Goal: Complete application form: Complete application form

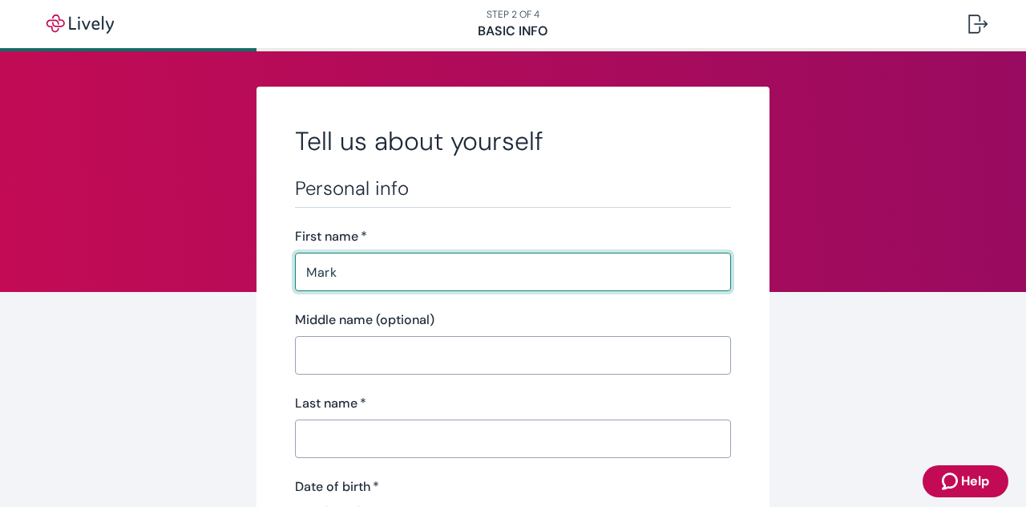
type input "Mark"
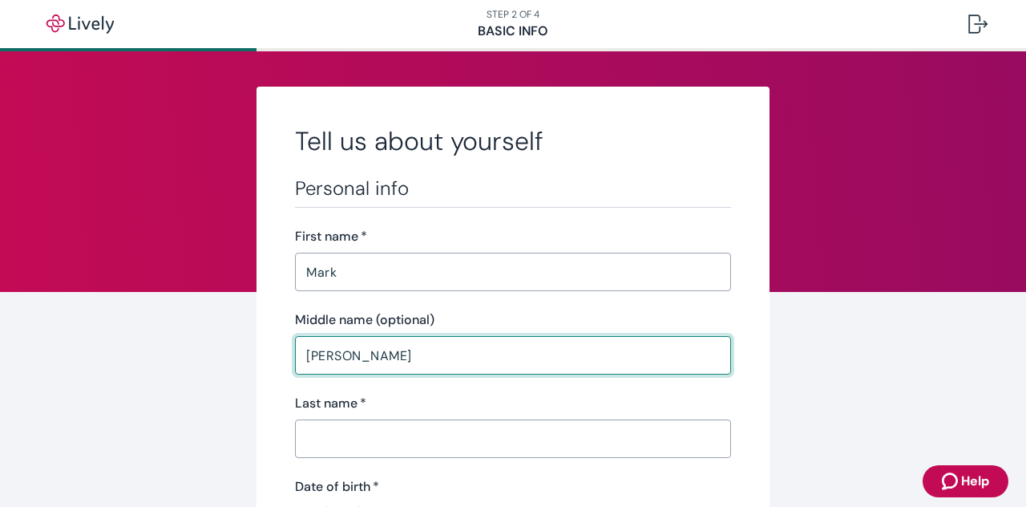
type input "[PERSON_NAME]"
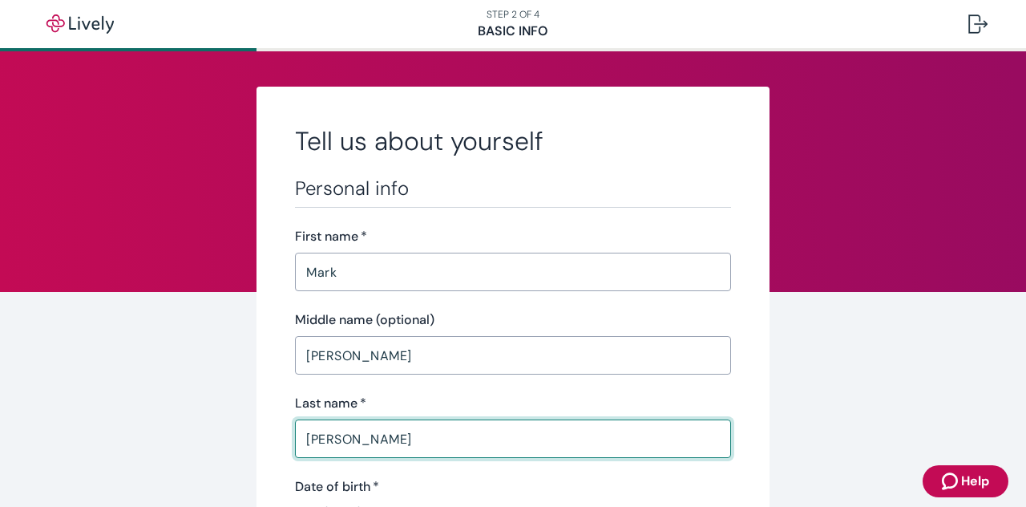
type input "[PERSON_NAME]"
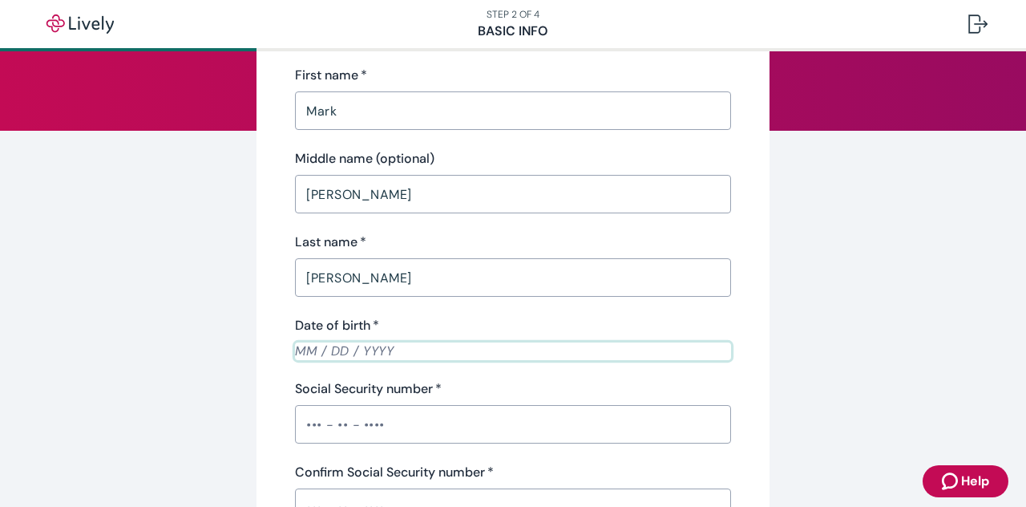
scroll to position [183, 0]
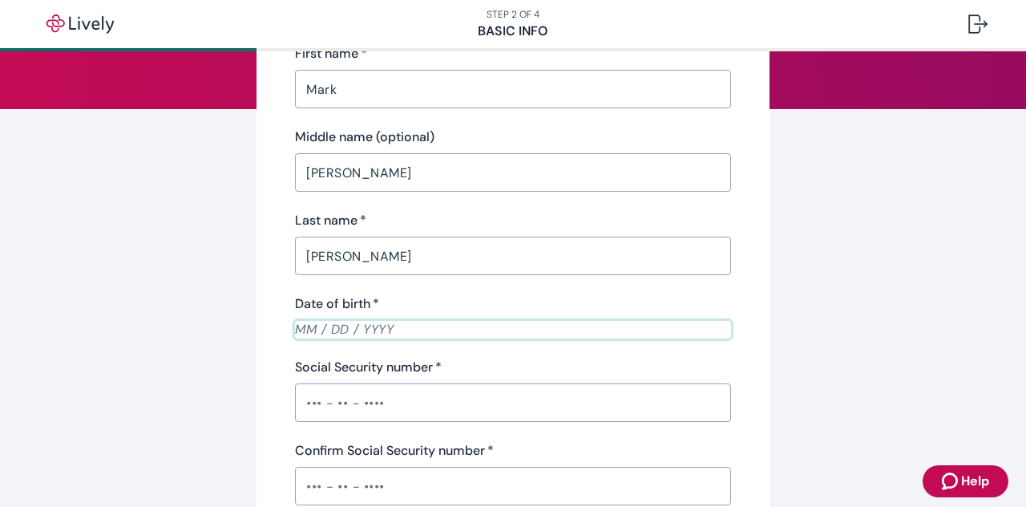
click at [308, 332] on input "Date of birth   *" at bounding box center [513, 329] width 436 height 18
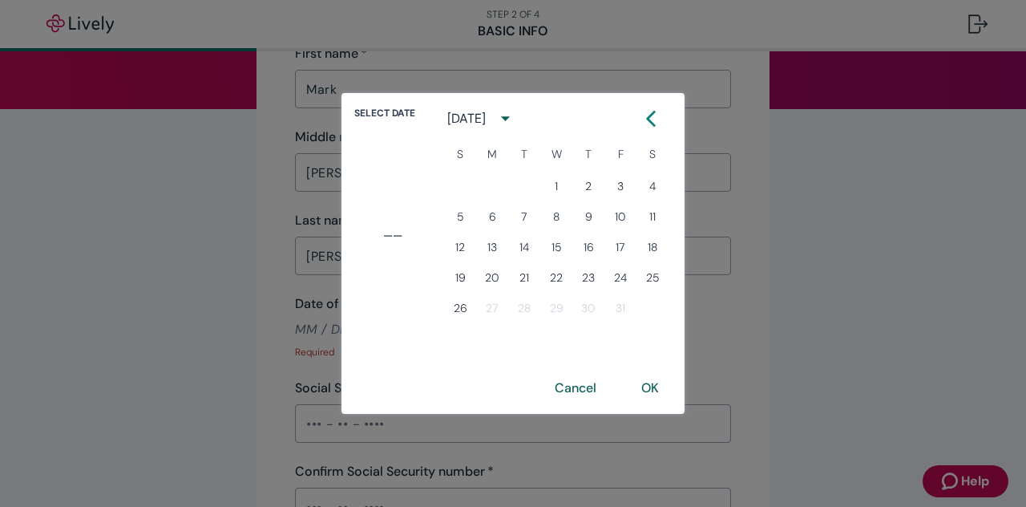
click at [580, 393] on button "Cancel" at bounding box center [576, 388] width 80 height 38
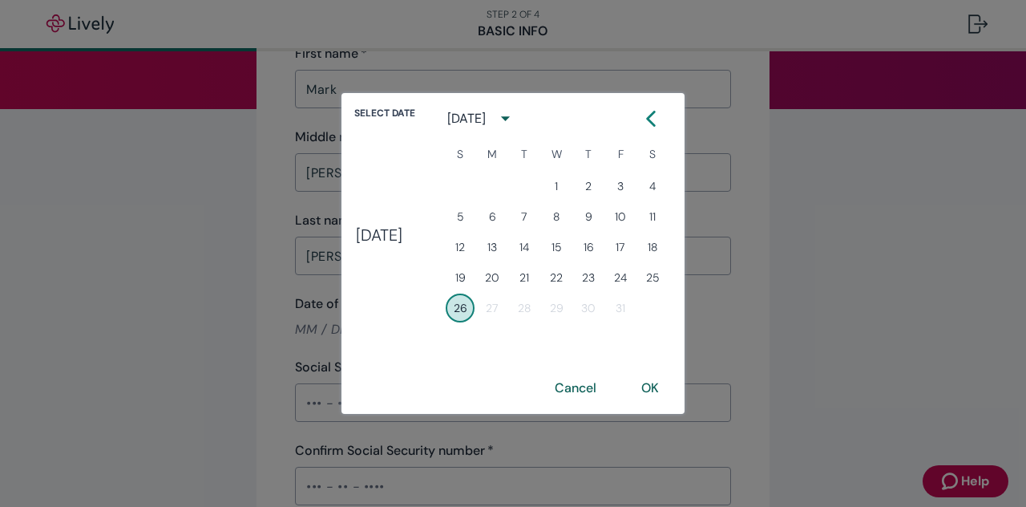
type input "[DATE]"
click at [446, 293] on button "26" at bounding box center [460, 307] width 29 height 29
click at [516, 111] on icon "calendar view is open, switch to year view" at bounding box center [506, 118] width 22 height 22
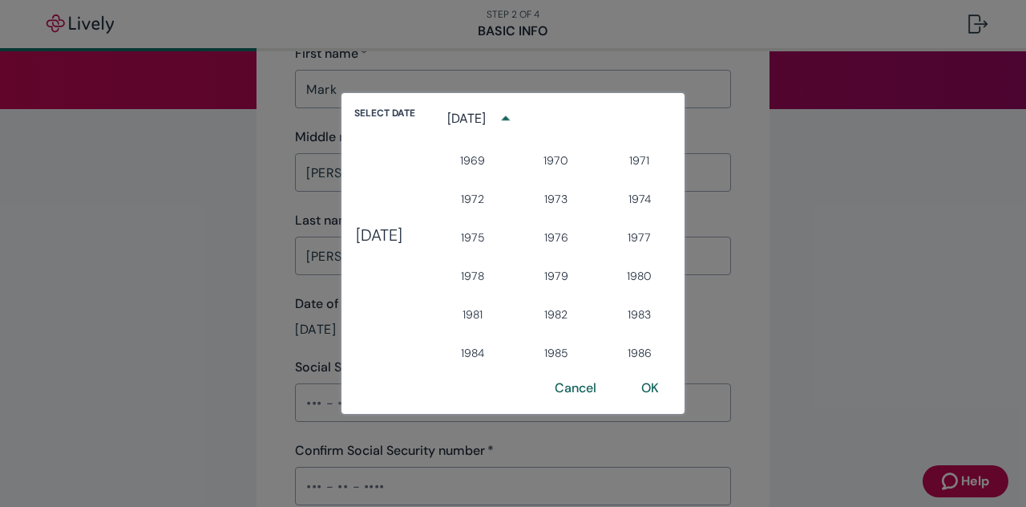
scroll to position [823, 0]
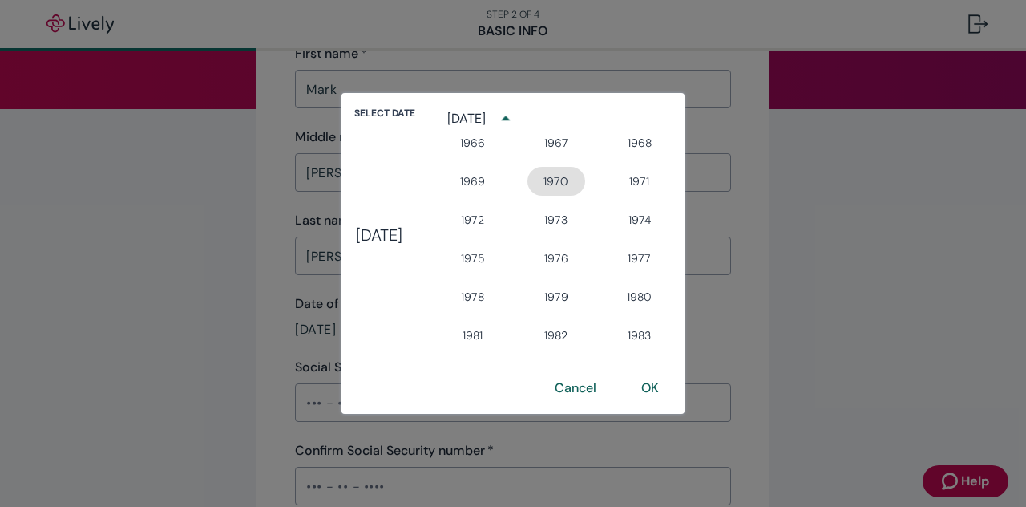
click at [585, 183] on button "1970" at bounding box center [557, 181] width 58 height 29
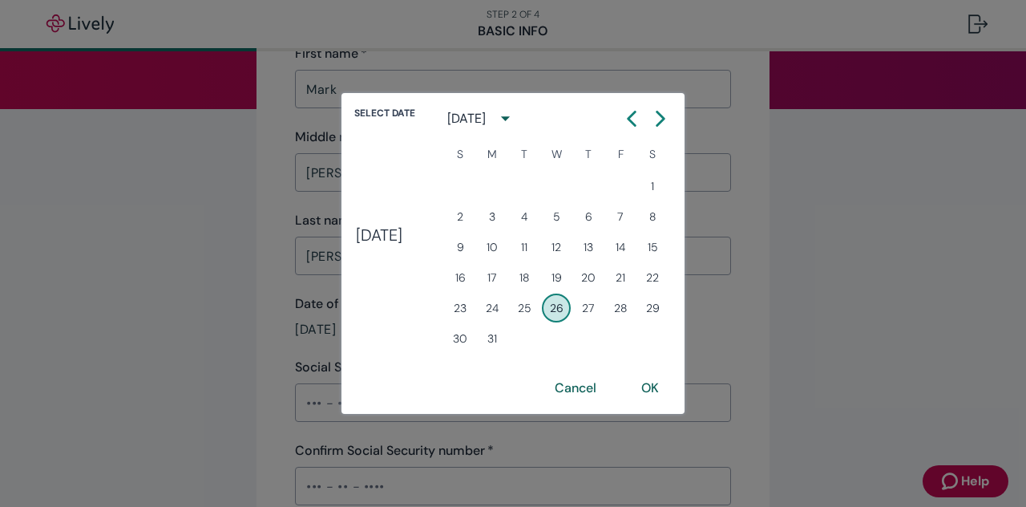
click at [640, 116] on icon "Calendar left arrow" at bounding box center [632, 119] width 16 height 16
click at [603, 252] on button "14" at bounding box center [588, 247] width 29 height 29
type input "[DATE]"
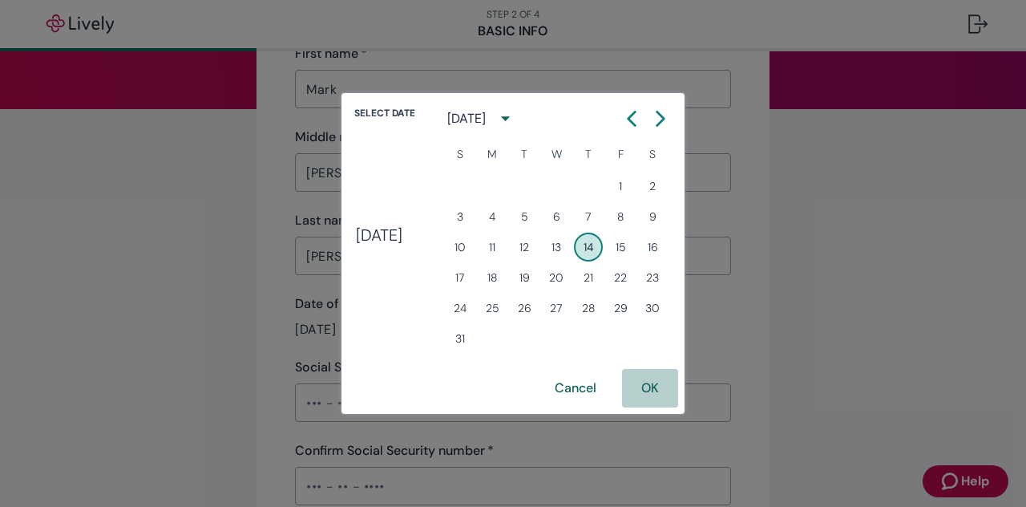
click at [670, 399] on button "OK" at bounding box center [650, 388] width 56 height 38
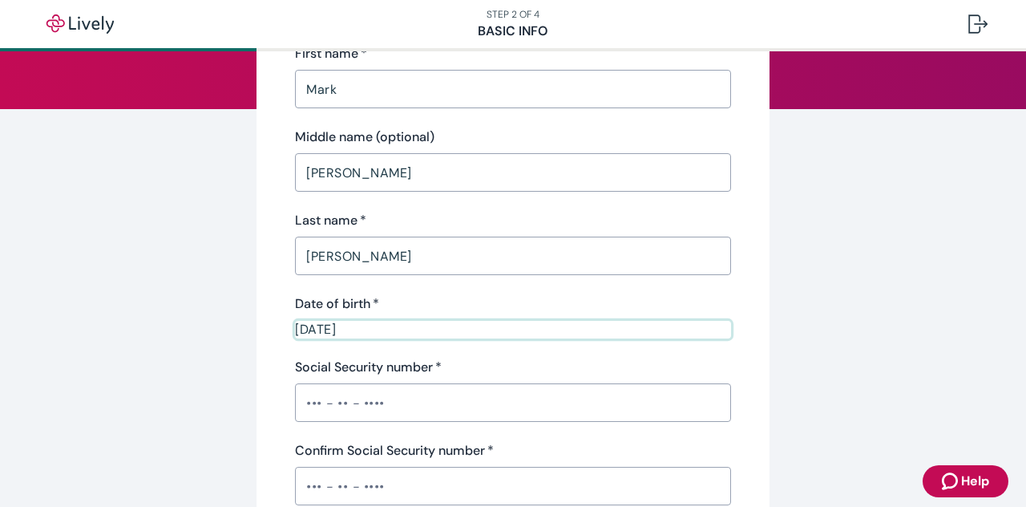
click at [444, 398] on input "Social Security number   *" at bounding box center [513, 402] width 436 height 32
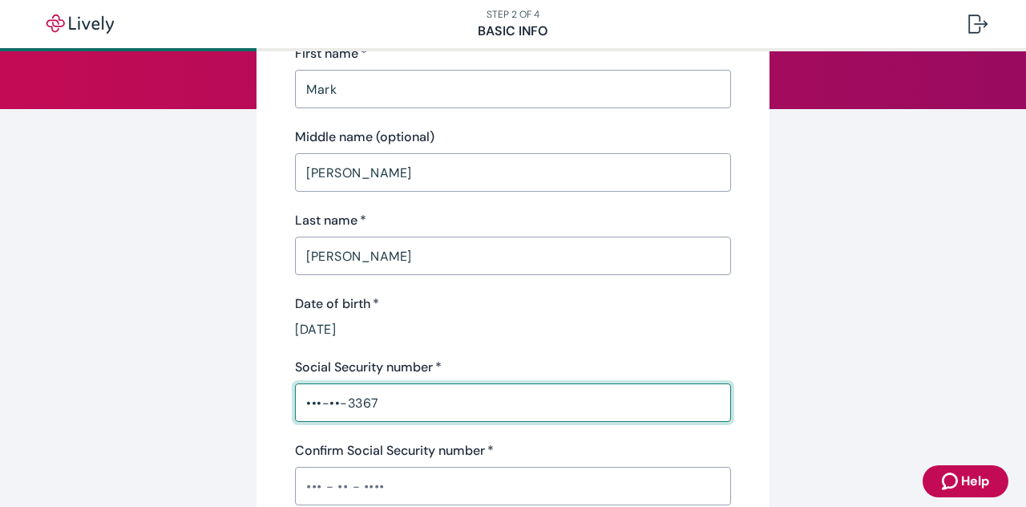
type input "•••-••-3367"
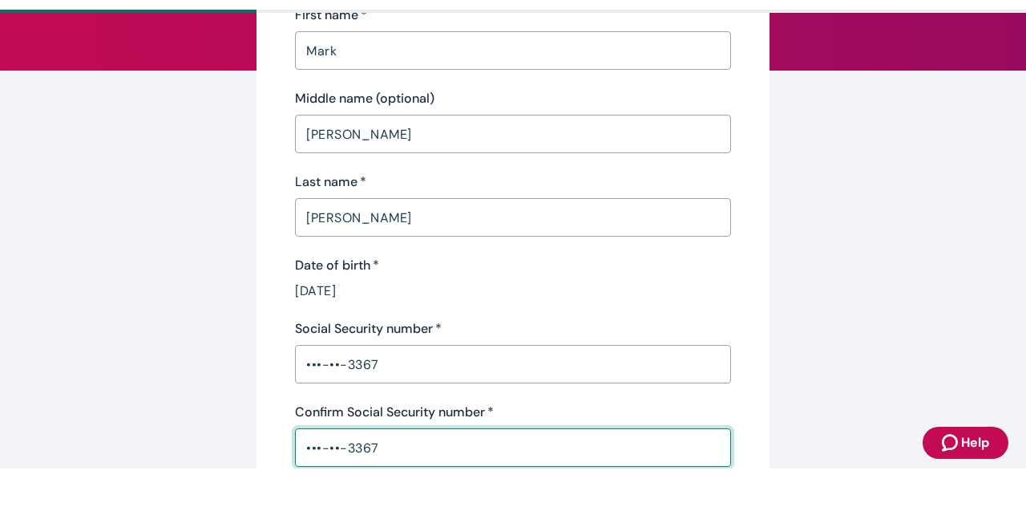
type input "•••-••-3367"
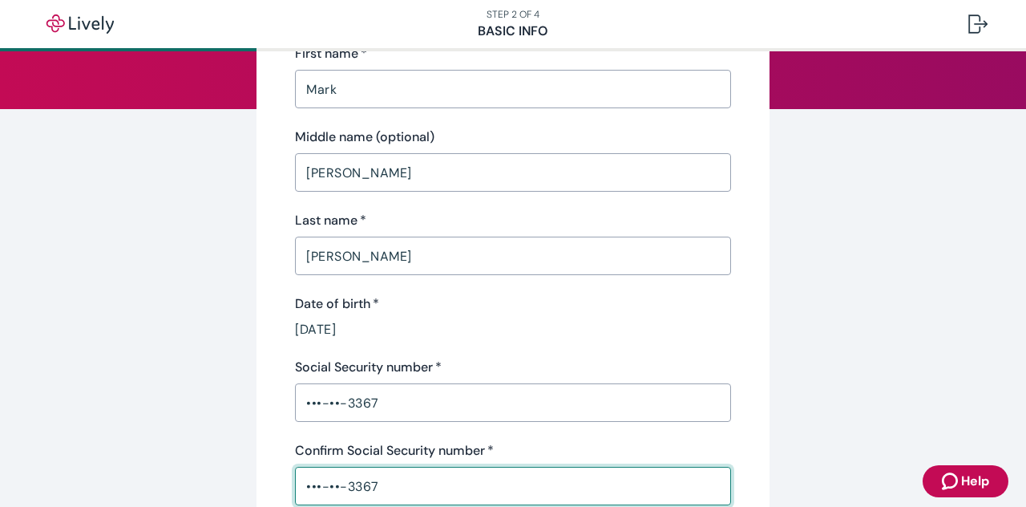
scroll to position [473, 0]
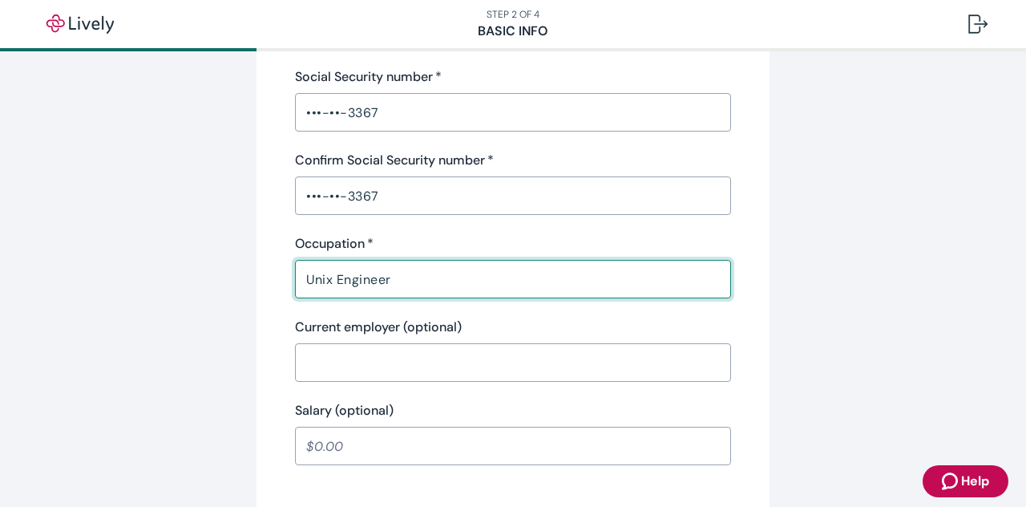
type input "Unix Engineer"
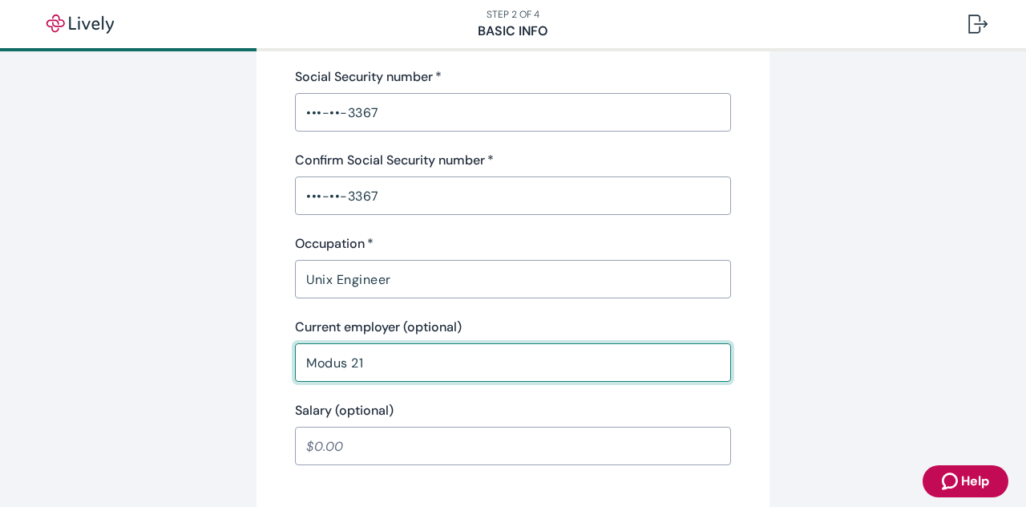
type input "Modus 21"
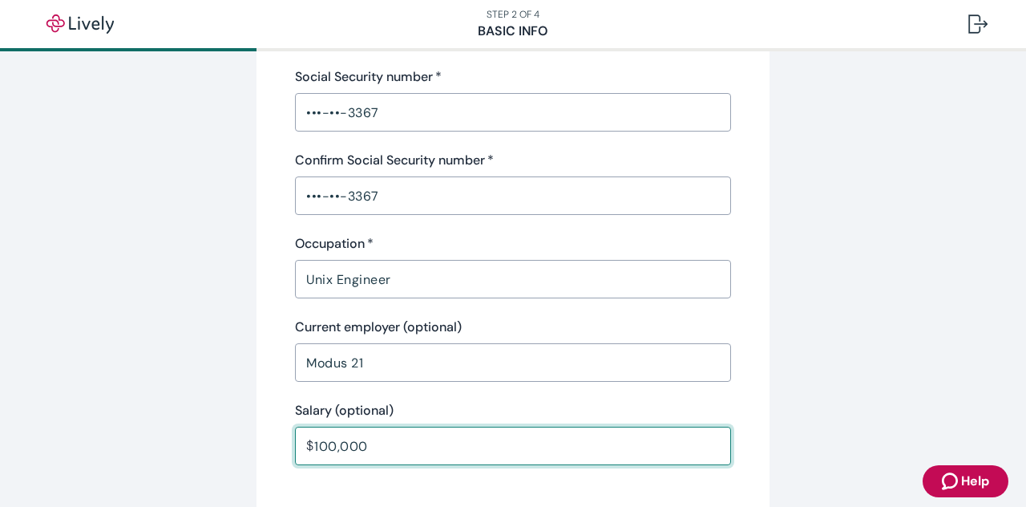
type input "100,000.00"
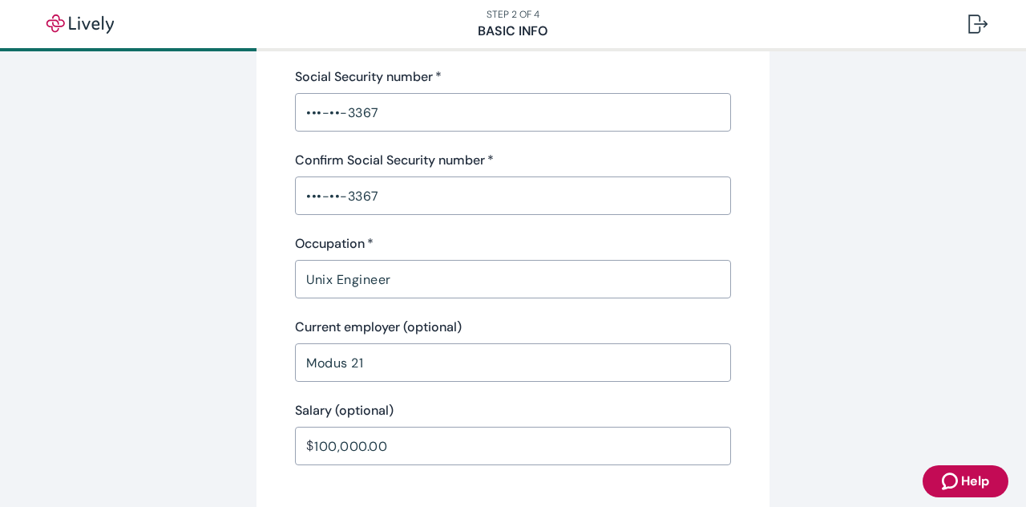
scroll to position [792, 0]
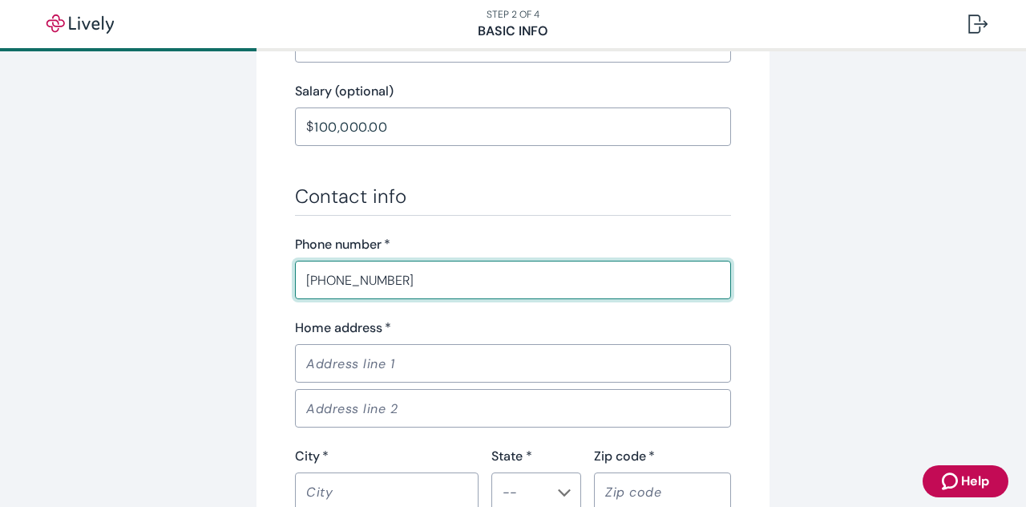
type input "[PHONE_NUMBER]"
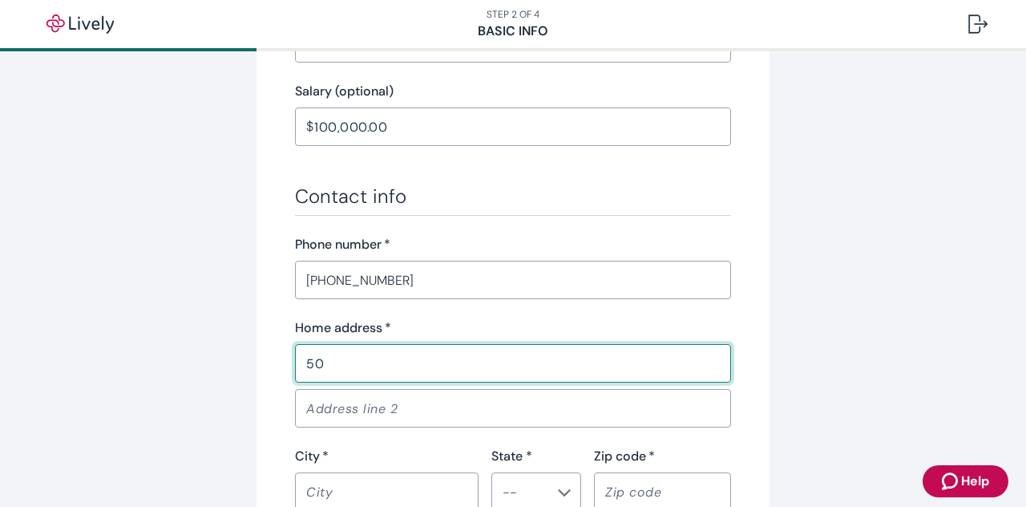
type input "[STREET_ADDRESS][PERSON_NAME]"
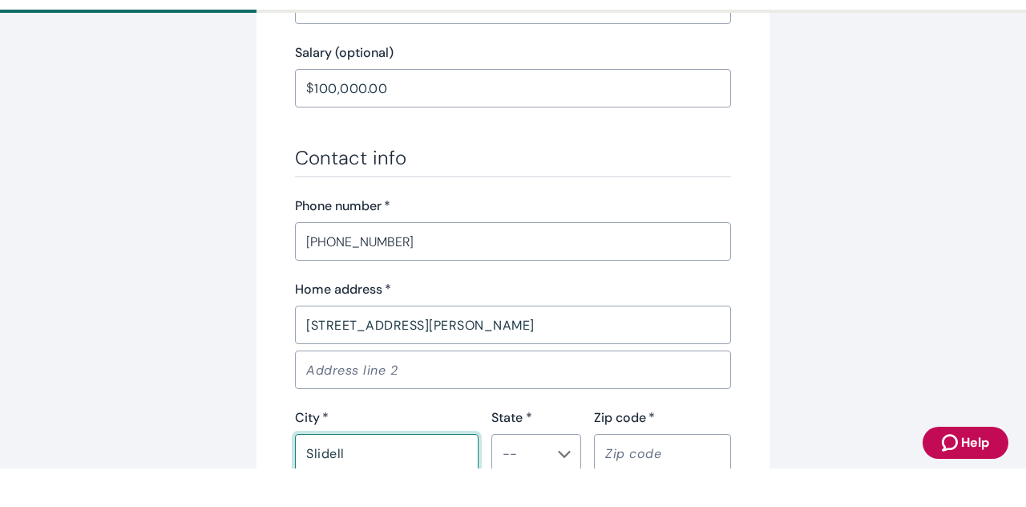
type input "Slidell"
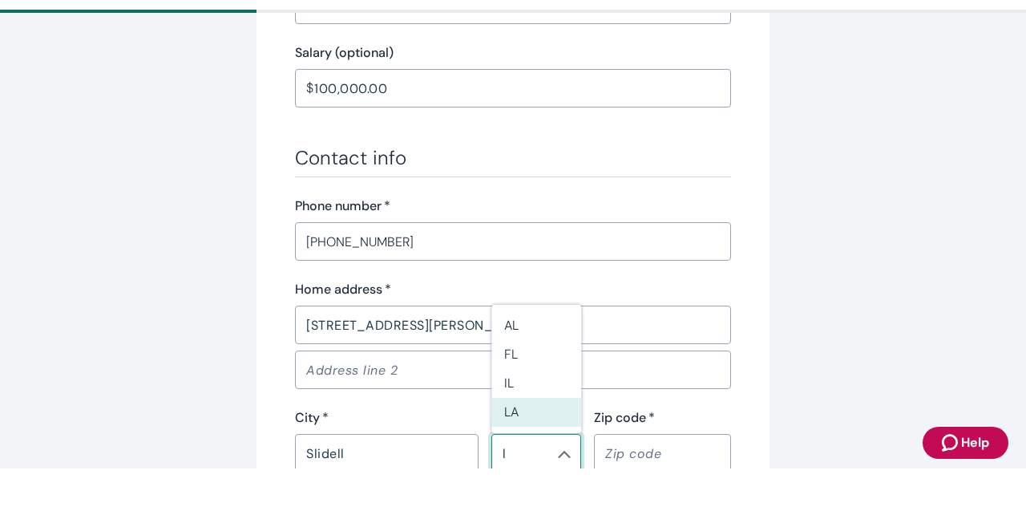
click at [519, 454] on li "LA" at bounding box center [536, 450] width 90 height 29
type input "LA"
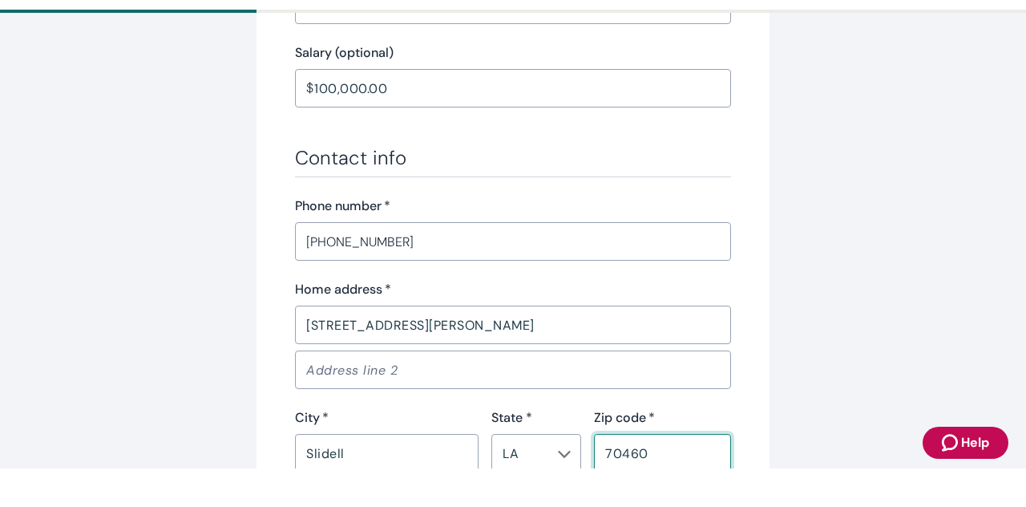
type input "70460"
type button "true"
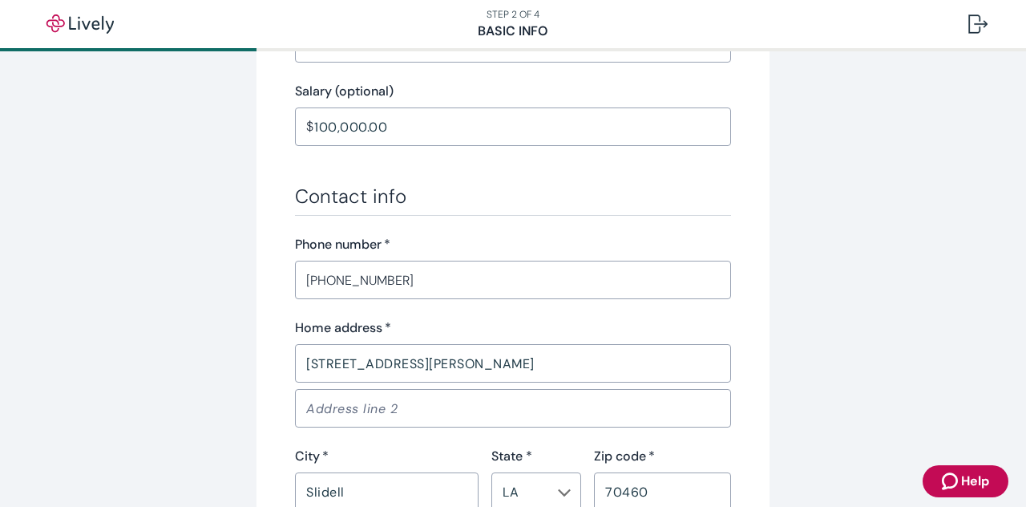
scroll to position [1088, 0]
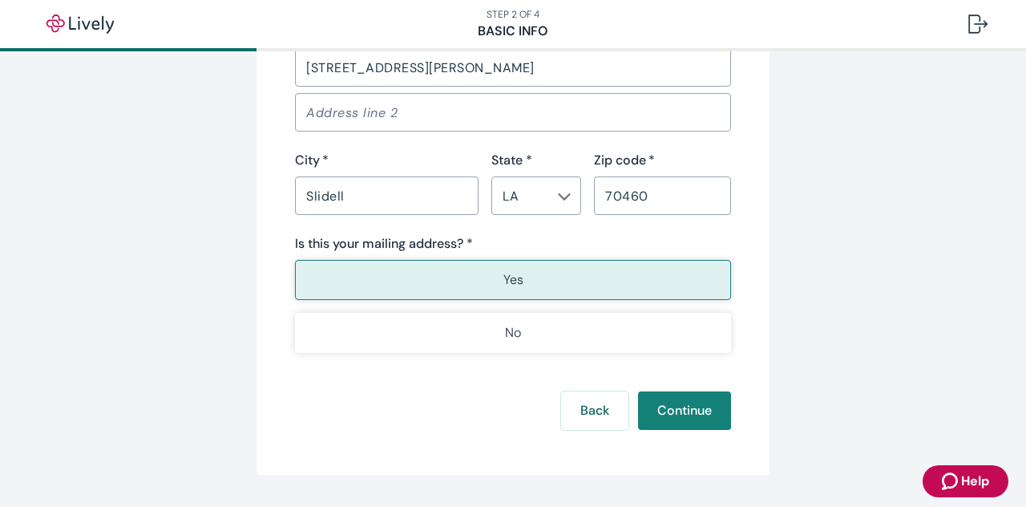
click at [509, 285] on p "Yes" at bounding box center [514, 279] width 20 height 19
click at [693, 415] on button "Continue" at bounding box center [684, 410] width 93 height 38
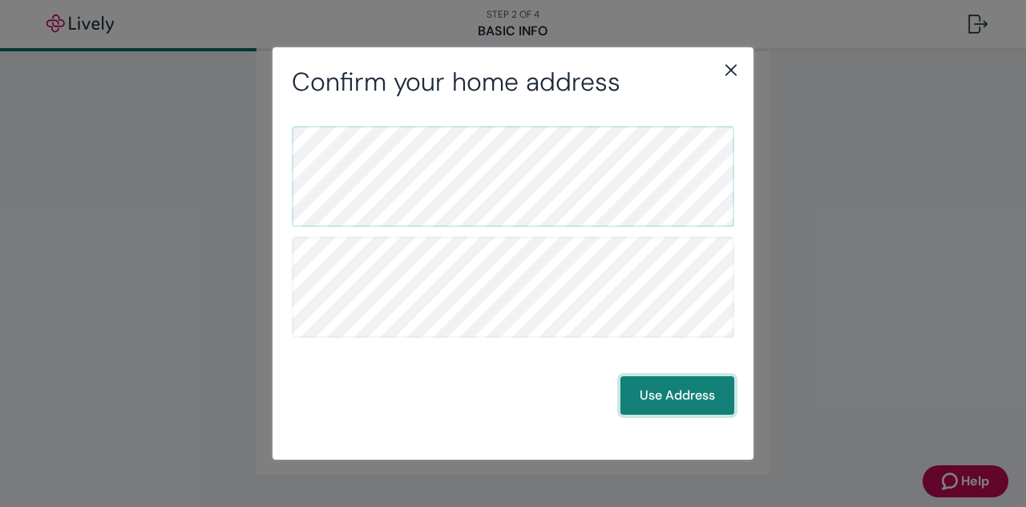
click at [675, 397] on button "Use Address" at bounding box center [678, 395] width 114 height 38
click at [680, 392] on button "Use Address" at bounding box center [678, 395] width 114 height 38
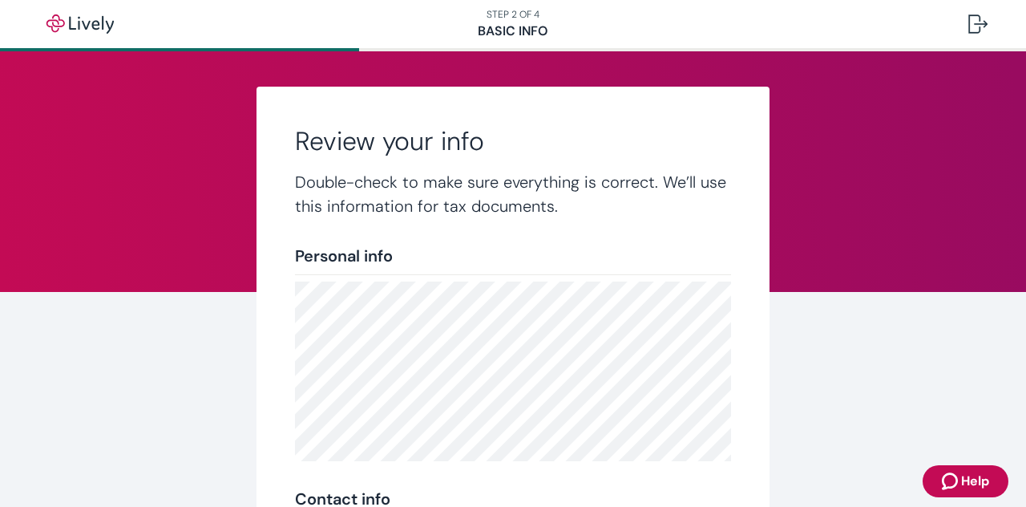
scroll to position [402, 0]
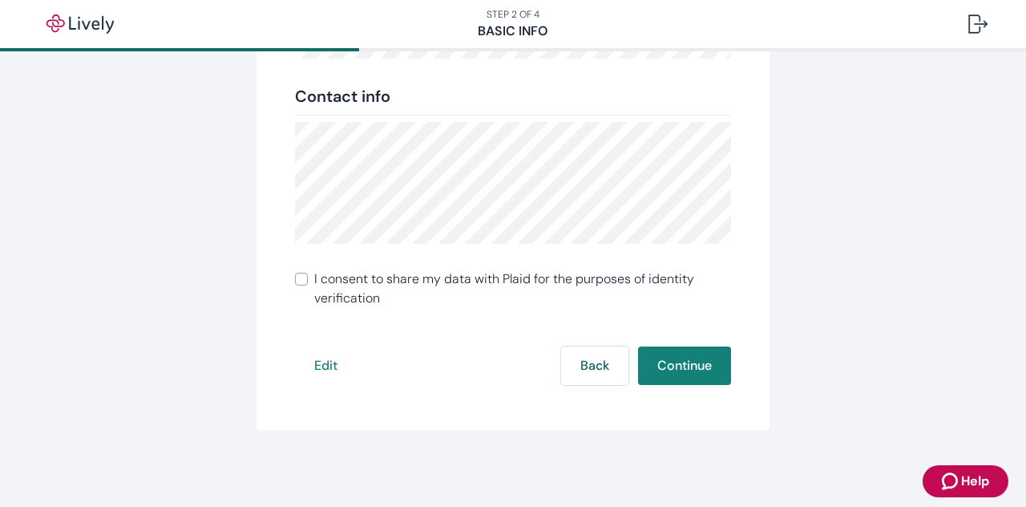
click at [297, 295] on label "I consent to share my data with Plaid for the purposes of identity verification" at bounding box center [513, 288] width 436 height 38
click at [297, 285] on input "I consent to share my data with Plaid for the purposes of identity verification" at bounding box center [301, 279] width 13 height 13
click at [306, 279] on input "I consent to share my data with Plaid for the purposes of identity verification" at bounding box center [301, 279] width 13 height 13
click at [305, 279] on input "I consent to share my data with Plaid for the purposes of identity verification" at bounding box center [301, 279] width 13 height 13
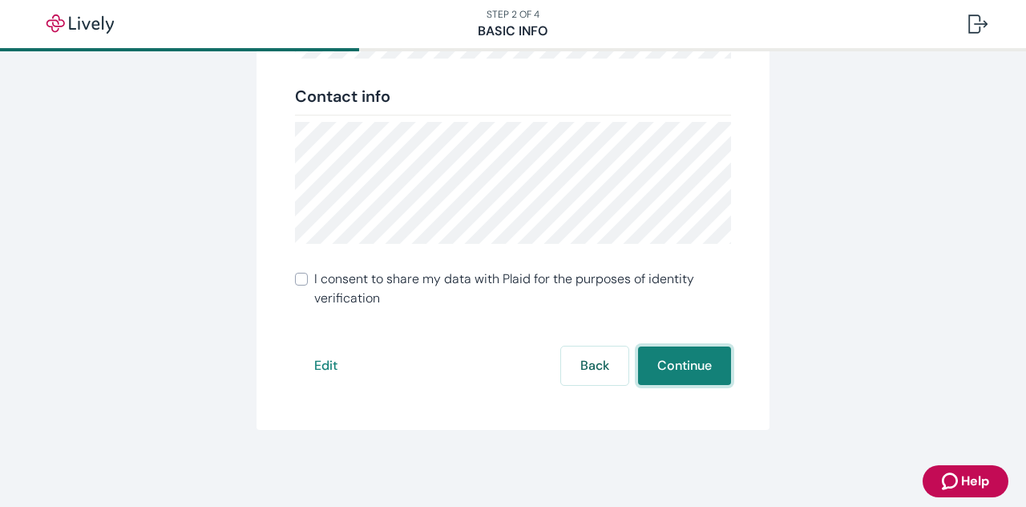
click at [696, 374] on button "Continue" at bounding box center [684, 365] width 93 height 38
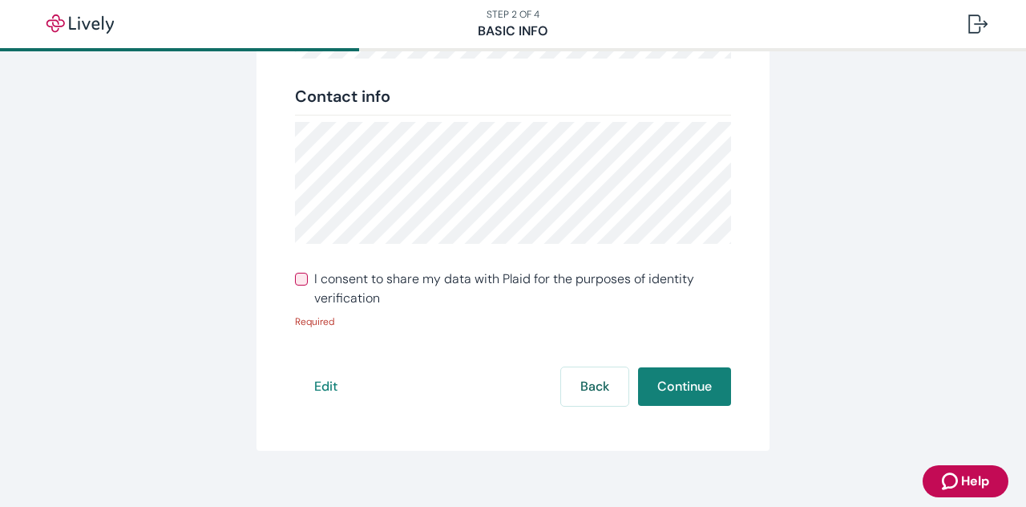
click at [302, 281] on input "I consent to share my data with Plaid for the purposes of identity verification" at bounding box center [301, 279] width 13 height 13
checkbox input "true"
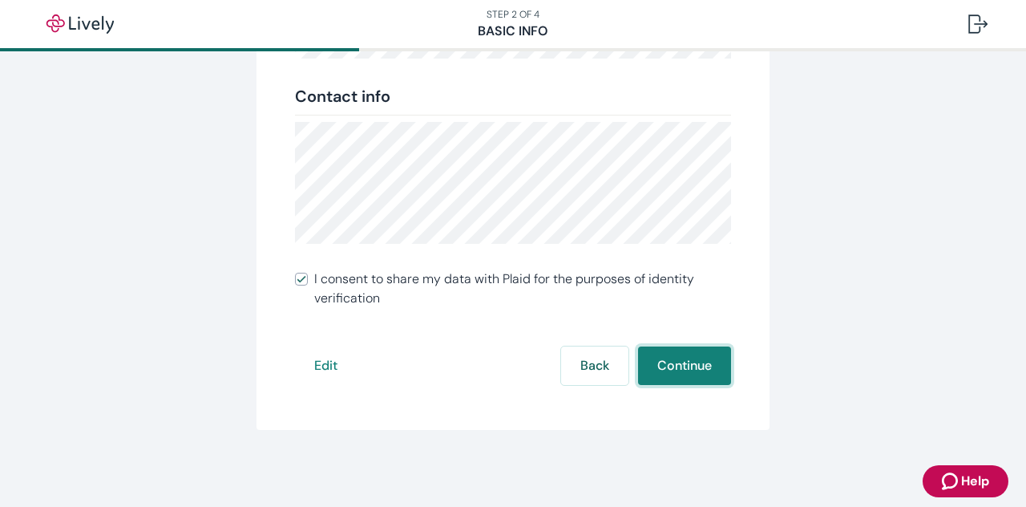
click at [702, 346] on button "Continue" at bounding box center [684, 365] width 93 height 38
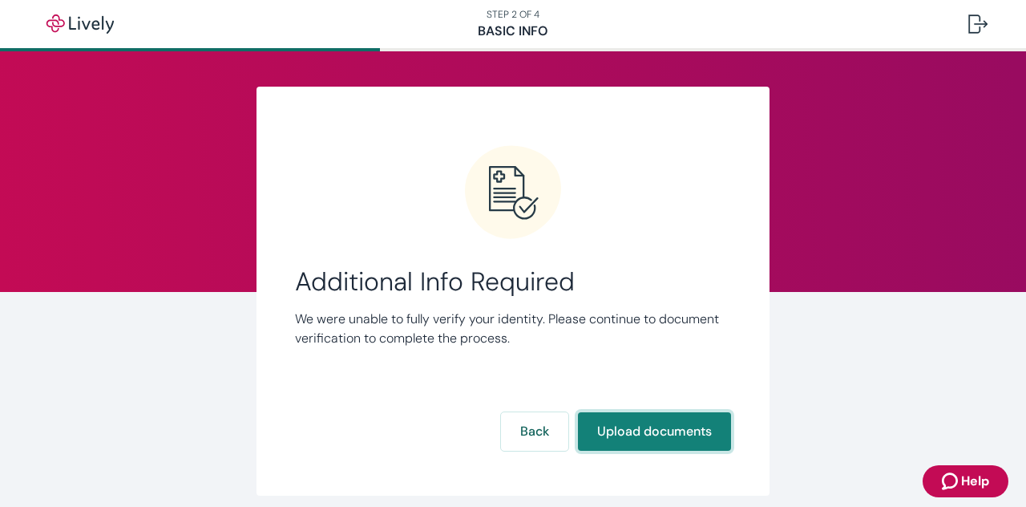
click at [638, 431] on button "Upload documents" at bounding box center [654, 431] width 153 height 38
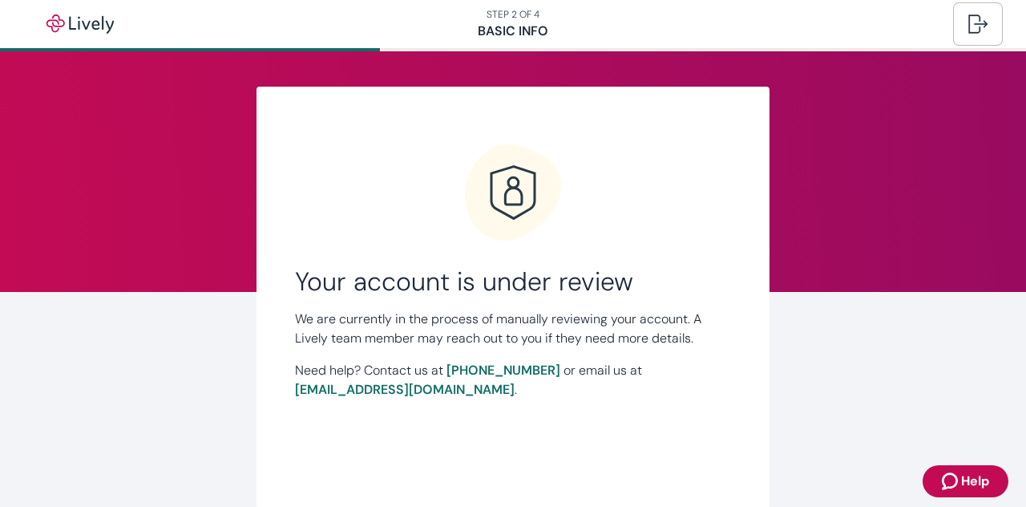
click at [981, 25] on div at bounding box center [978, 23] width 19 height 19
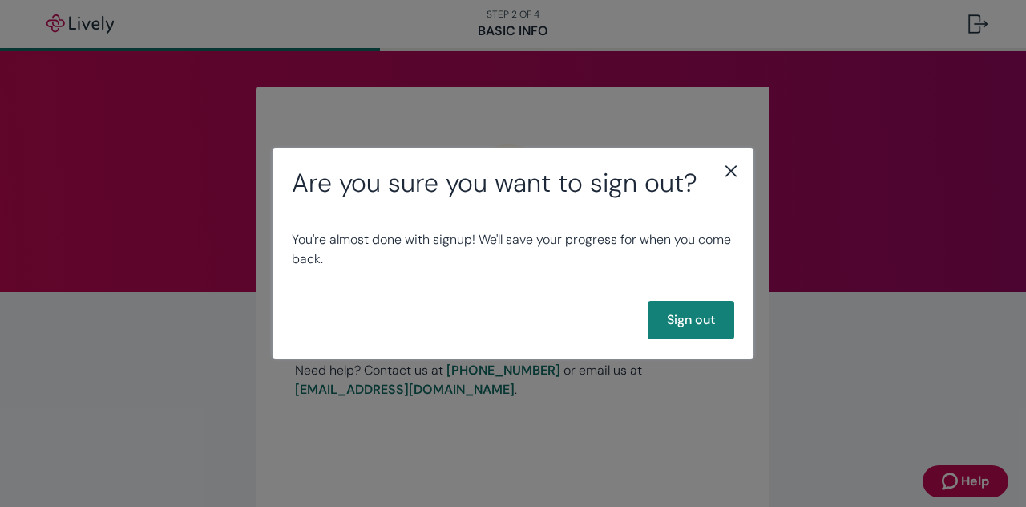
click at [732, 175] on icon "close" at bounding box center [731, 170] width 19 height 19
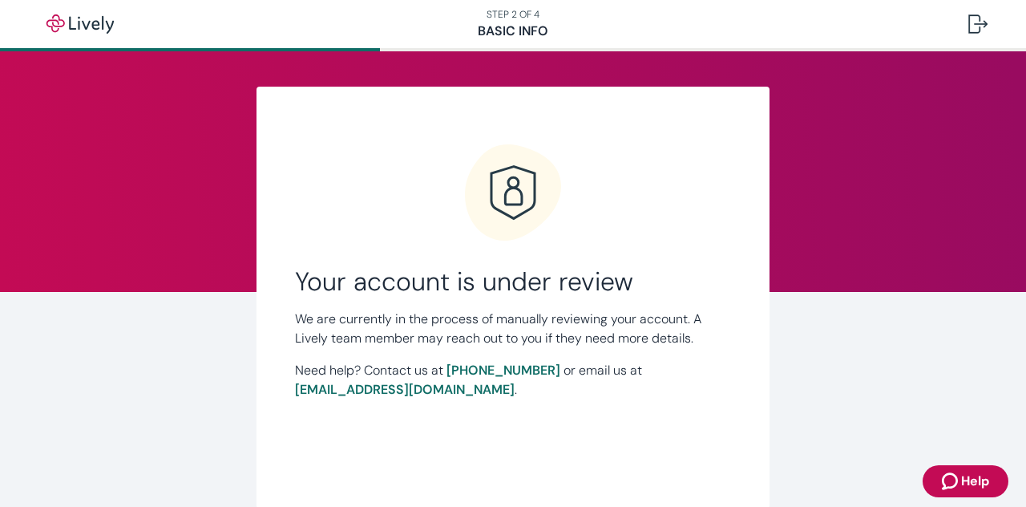
click at [152, 31] on nav "STEP 2 OF 4 Basic Info" at bounding box center [513, 24] width 1026 height 48
click at [75, 22] on img "button" at bounding box center [80, 23] width 90 height 19
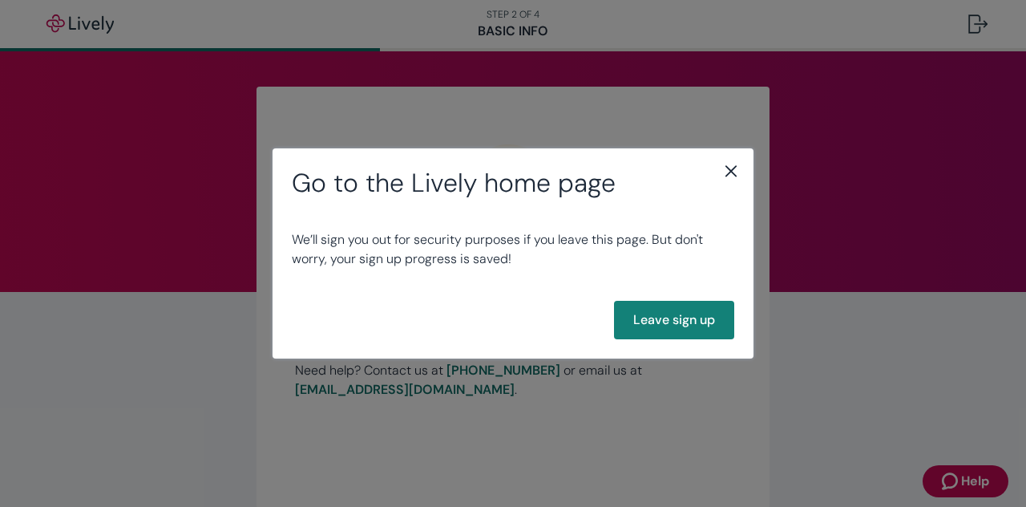
click at [736, 166] on icon "close" at bounding box center [731, 170] width 11 height 11
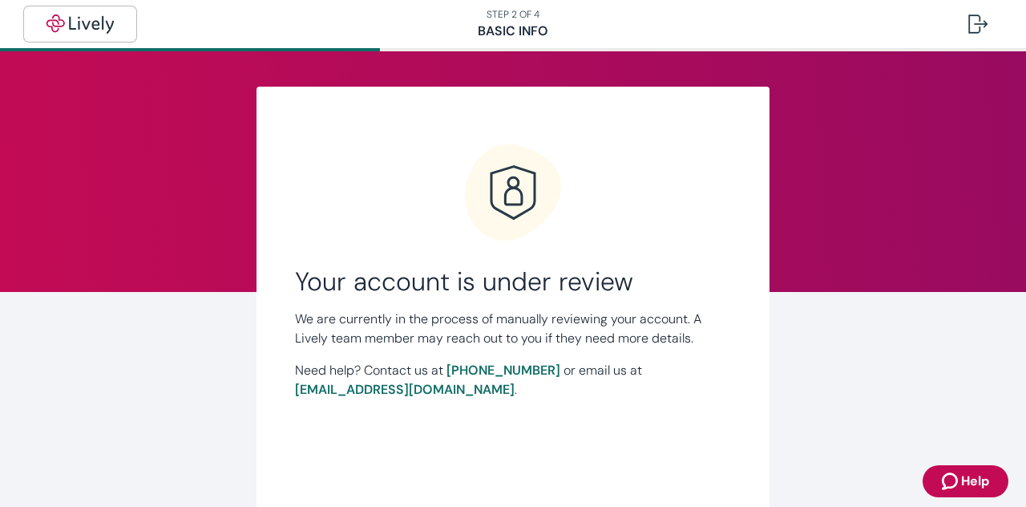
click at [79, 33] on img "button" at bounding box center [80, 23] width 90 height 19
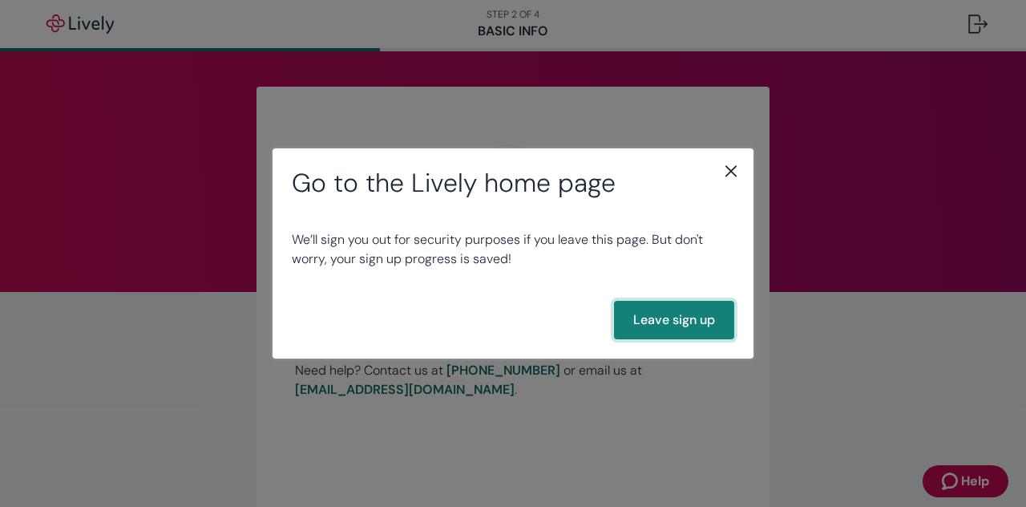
click at [681, 327] on button "Leave sign up" at bounding box center [674, 320] width 120 height 38
